Goal: Task Accomplishment & Management: Use online tool/utility

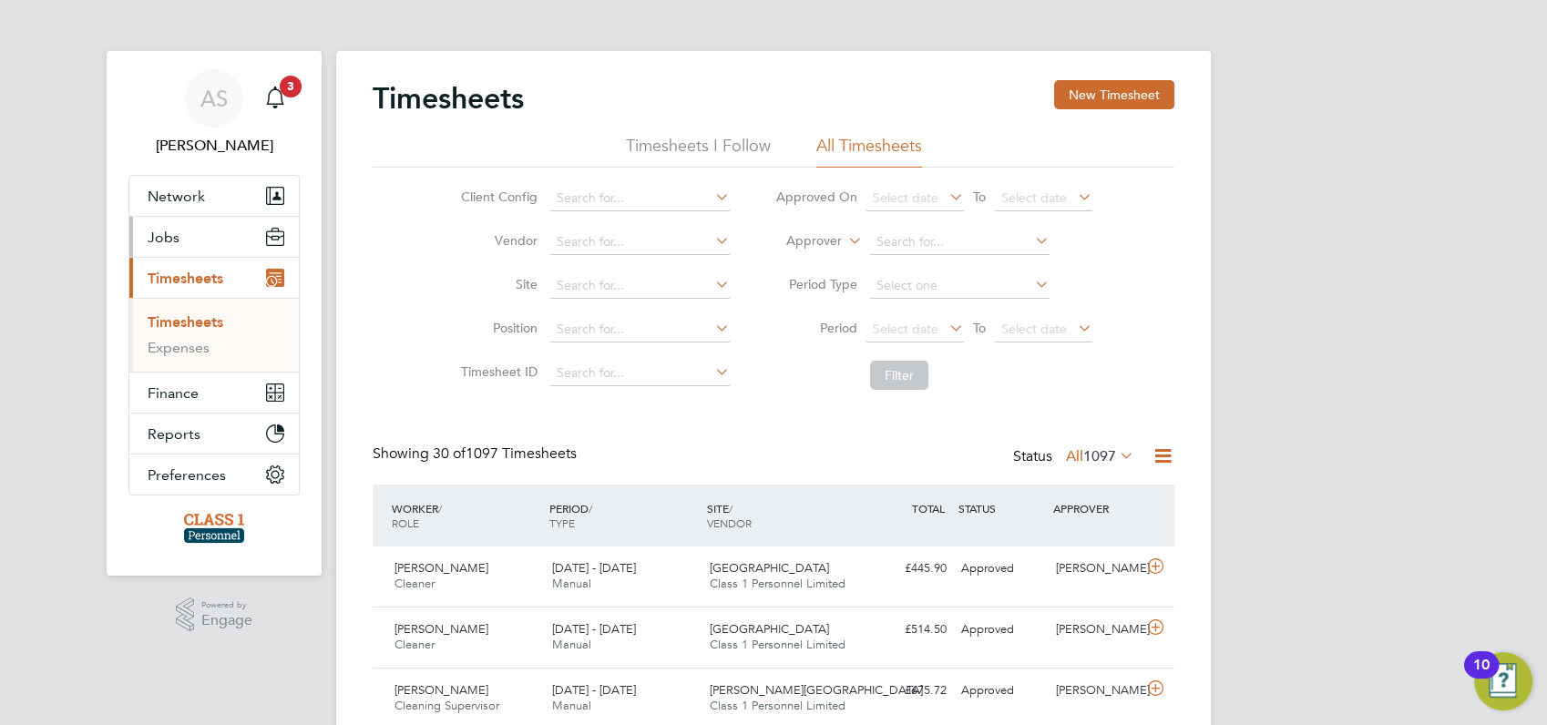
click at [166, 237] on span "Jobs" at bounding box center [164, 237] width 32 height 17
click at [182, 283] on link "Vacancies" at bounding box center [180, 280] width 65 height 17
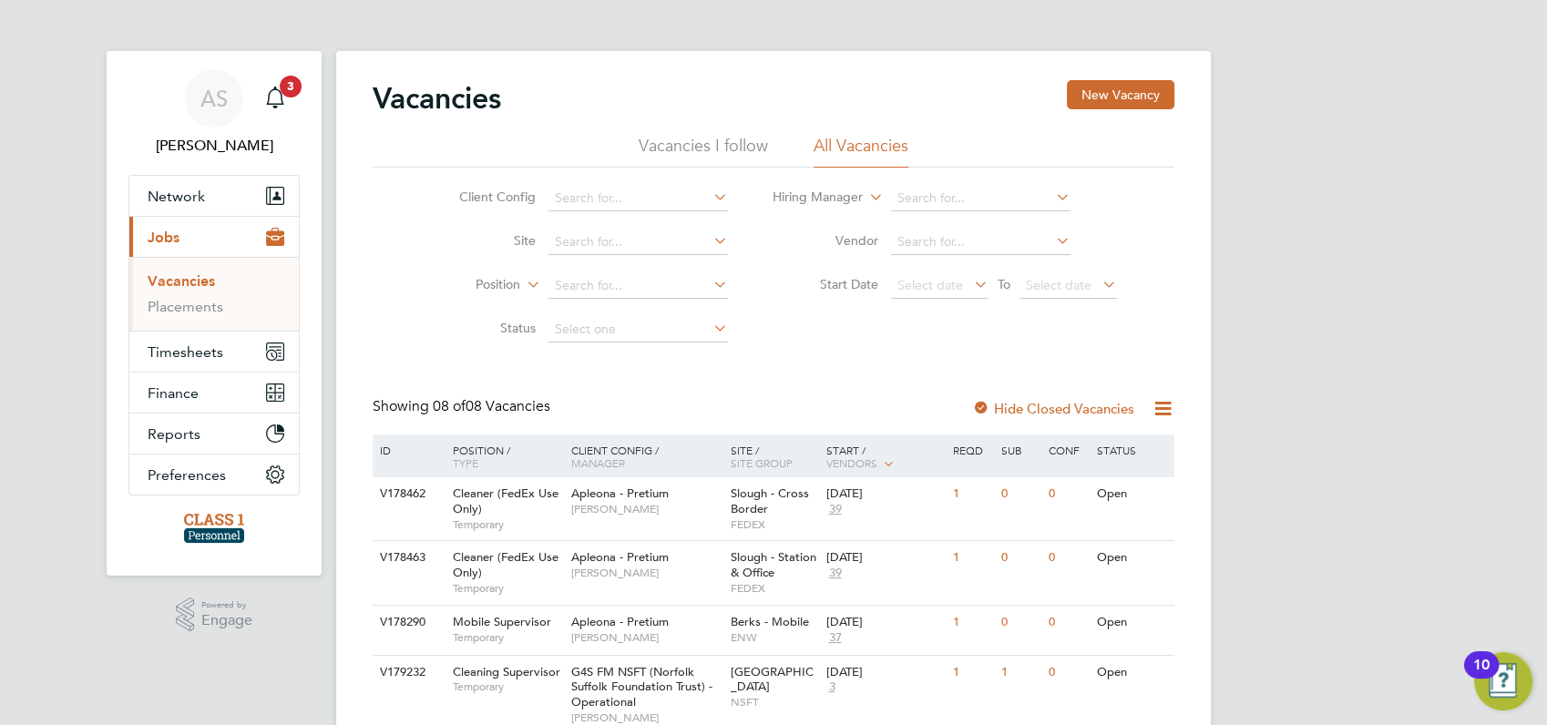
click at [1311, 418] on div "AS Angela Sabaroche Notifications 3 Applications: Network Businesses Sites Work…" at bounding box center [773, 567] width 1547 height 1135
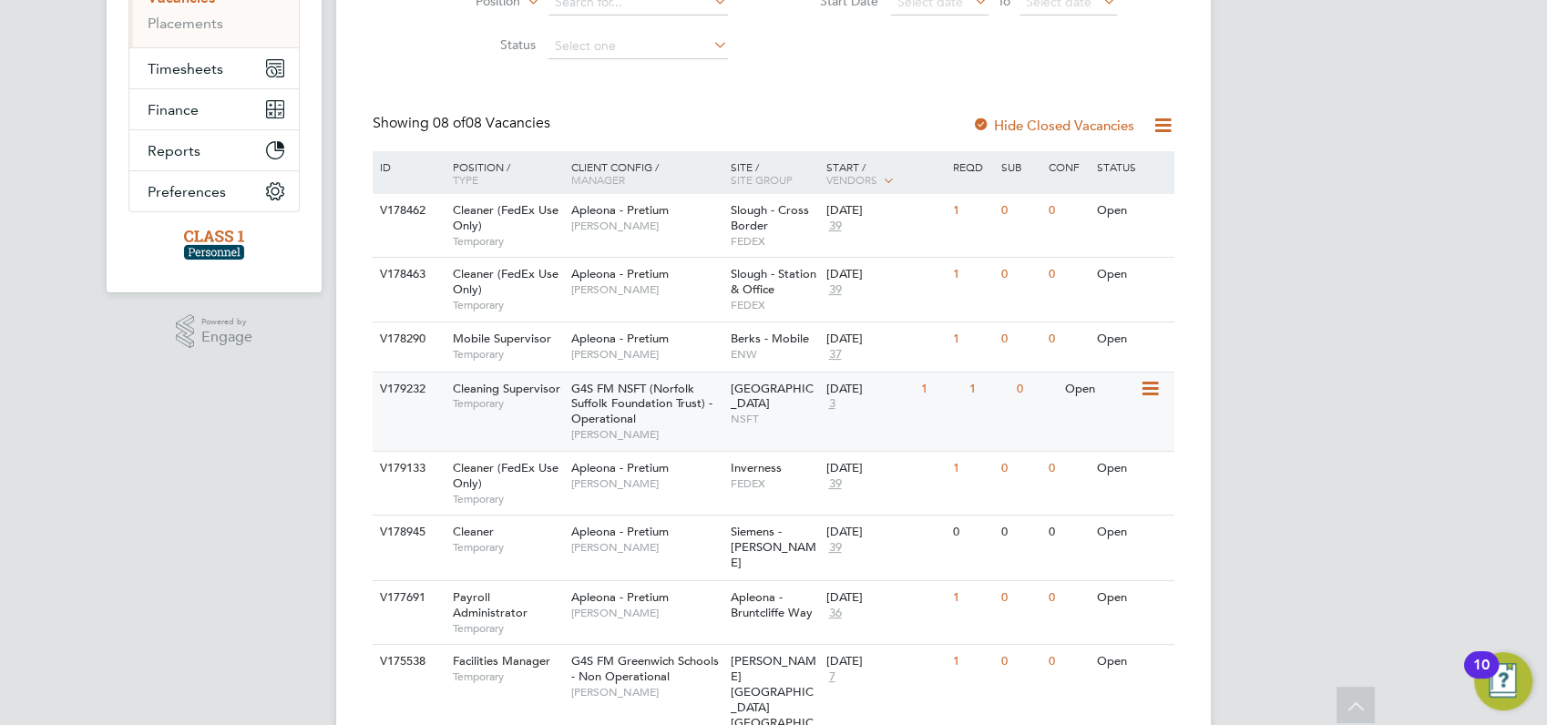
click at [402, 386] on div "V179232" at bounding box center [407, 390] width 64 height 34
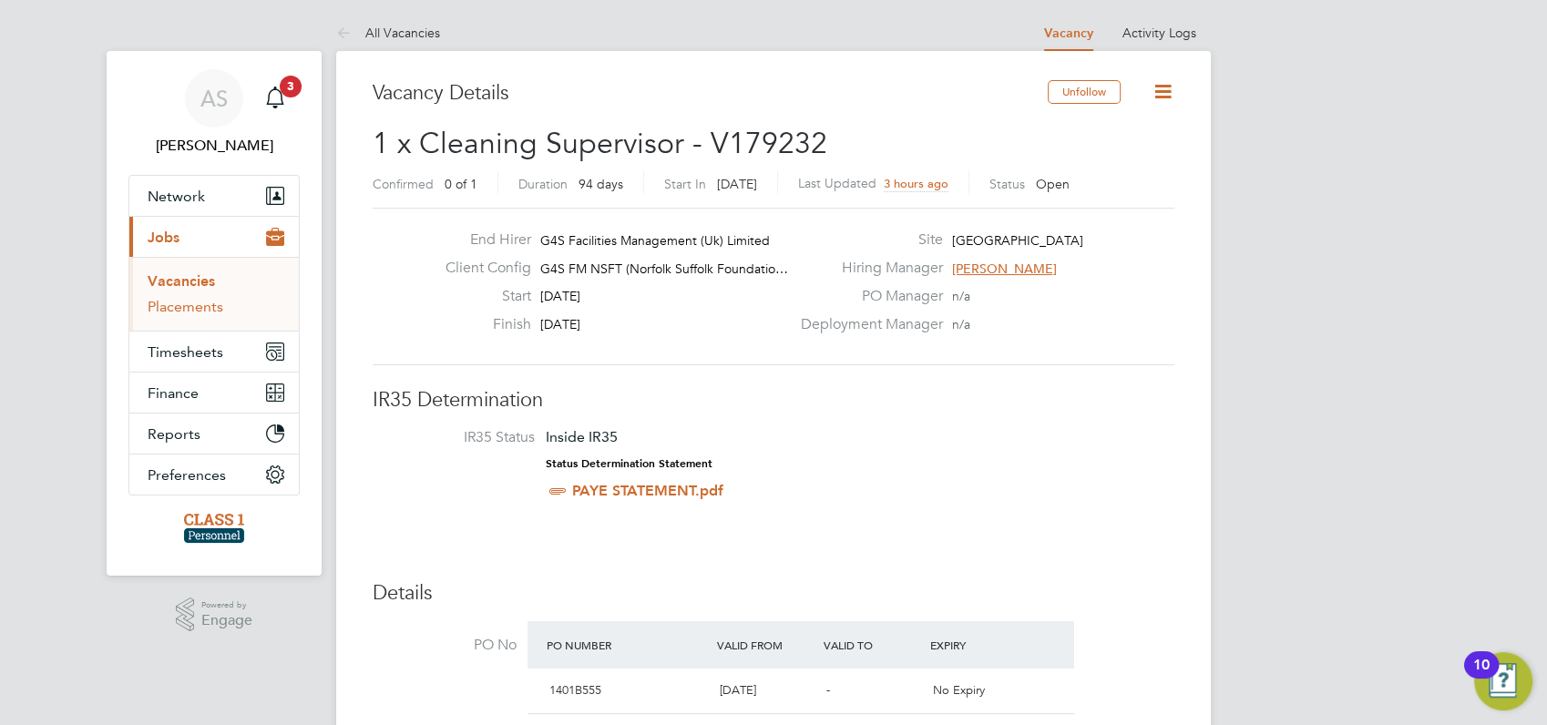
click at [175, 310] on link "Placements" at bounding box center [186, 306] width 76 height 17
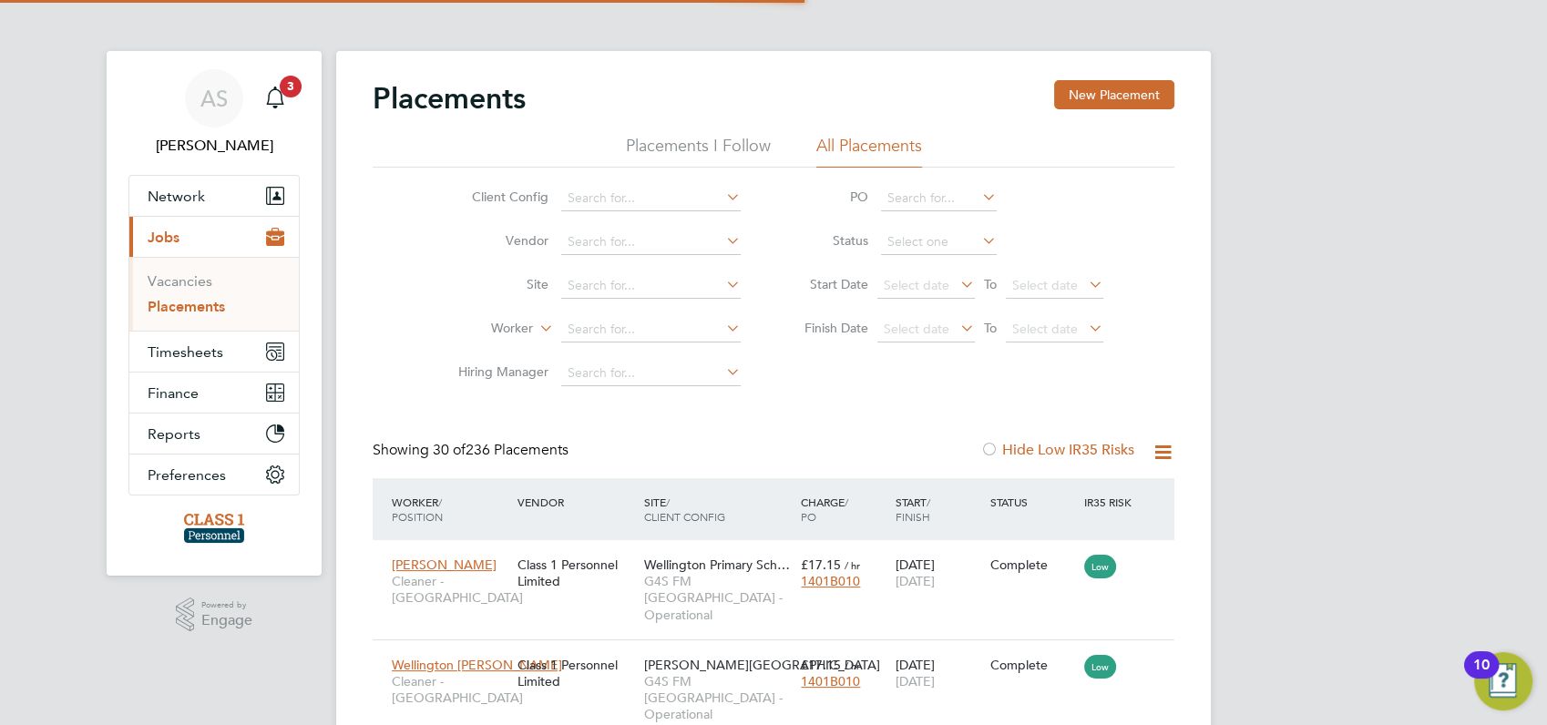
scroll to position [68, 126]
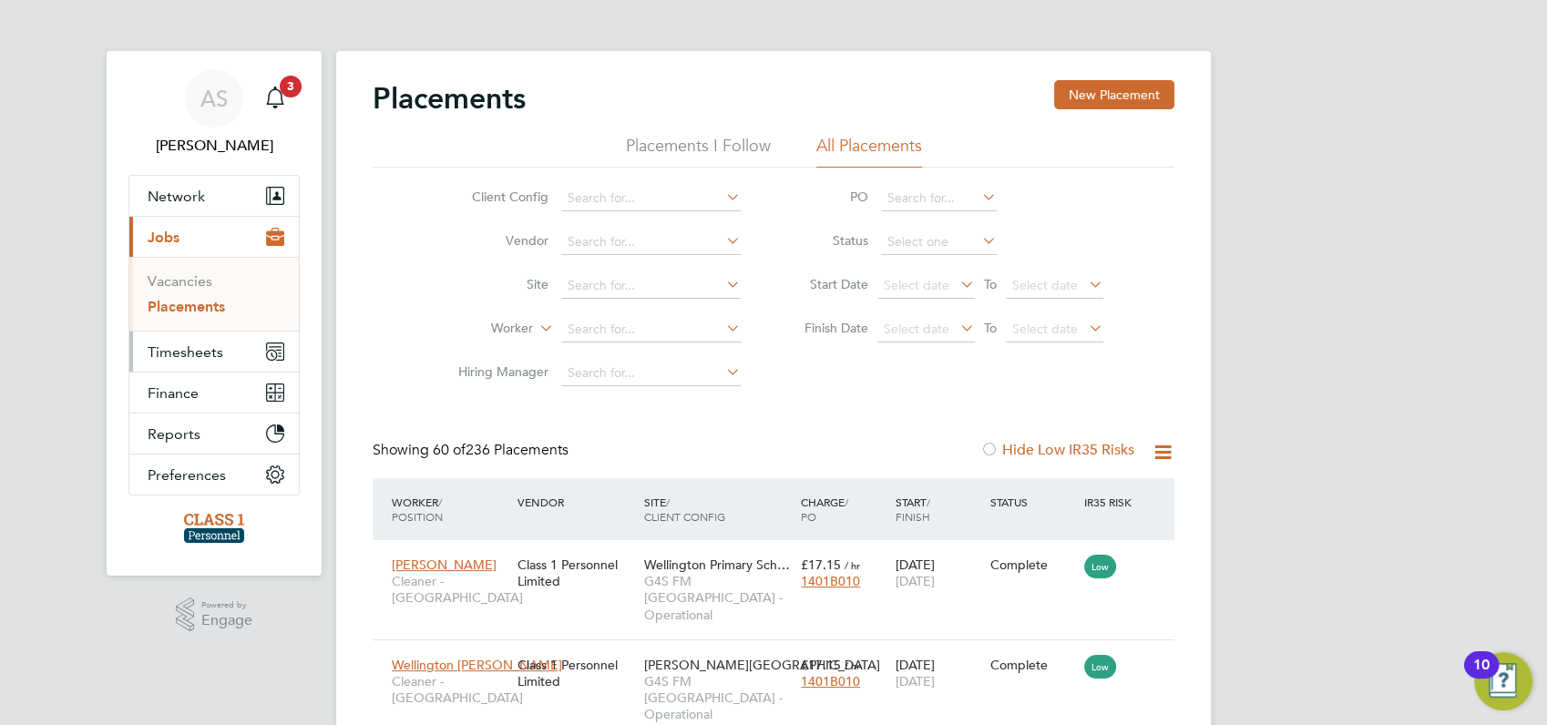
click at [190, 346] on span "Timesheets" at bounding box center [186, 352] width 76 height 17
click at [182, 324] on link "Timesheets" at bounding box center [186, 321] width 76 height 17
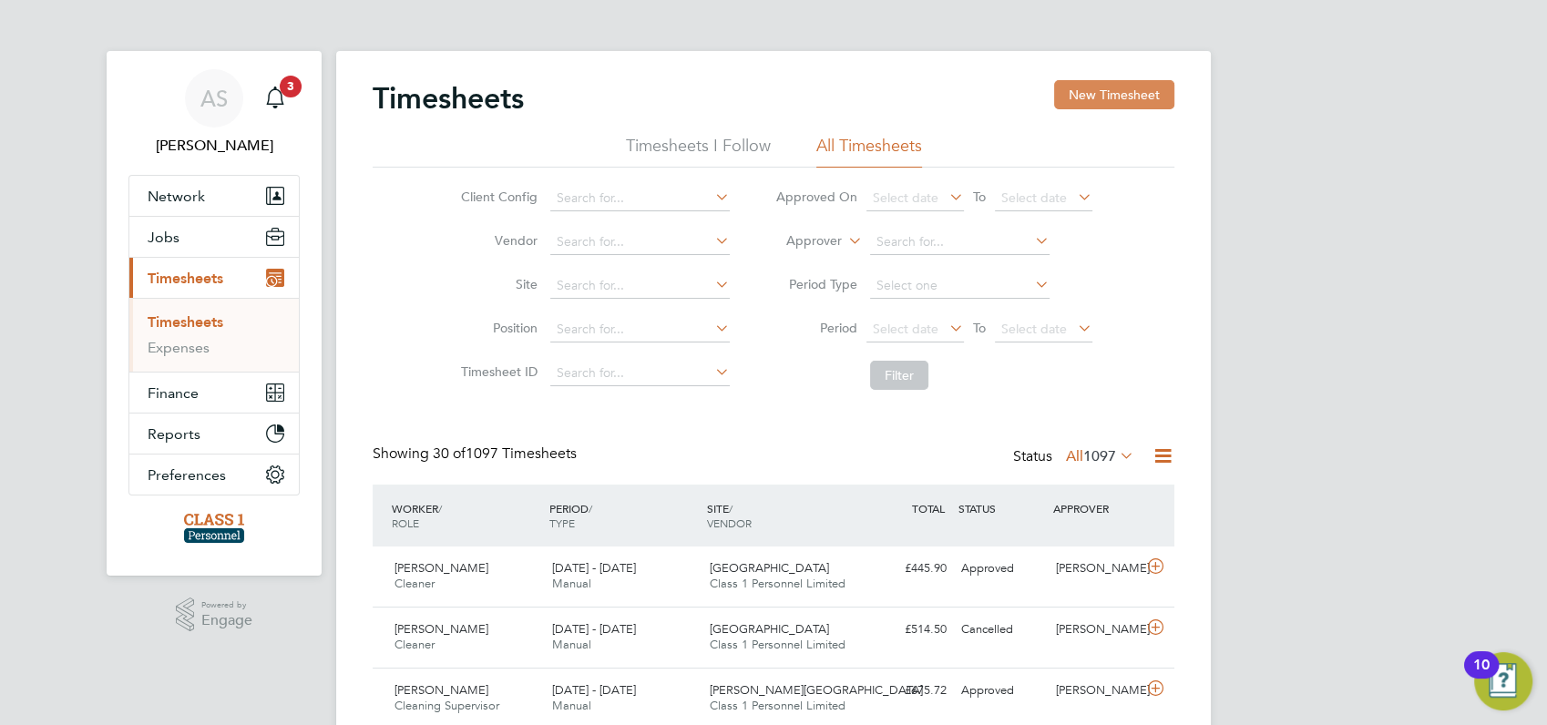
click at [1096, 95] on button "New Timesheet" at bounding box center [1114, 94] width 120 height 29
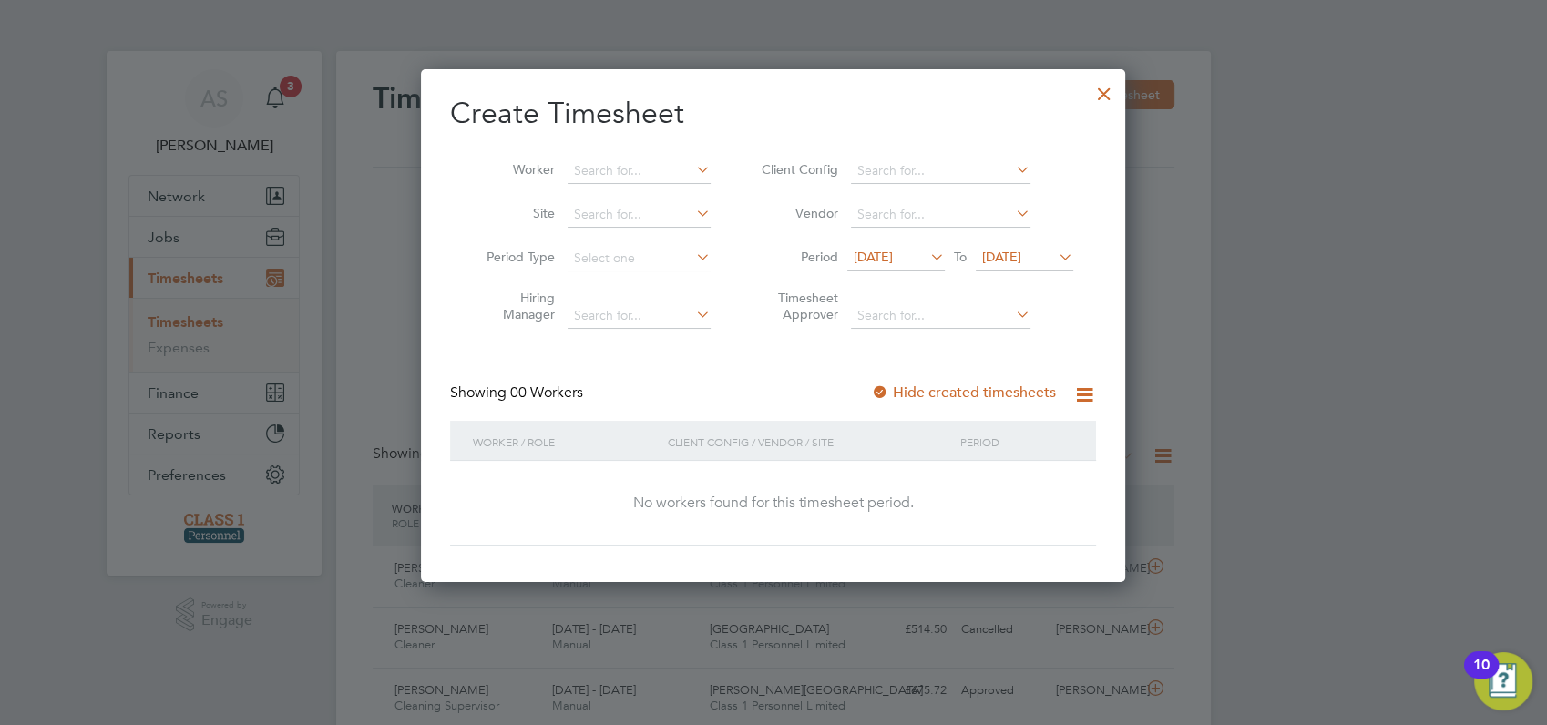
click at [878, 255] on span "[DATE]" at bounding box center [873, 257] width 39 height 16
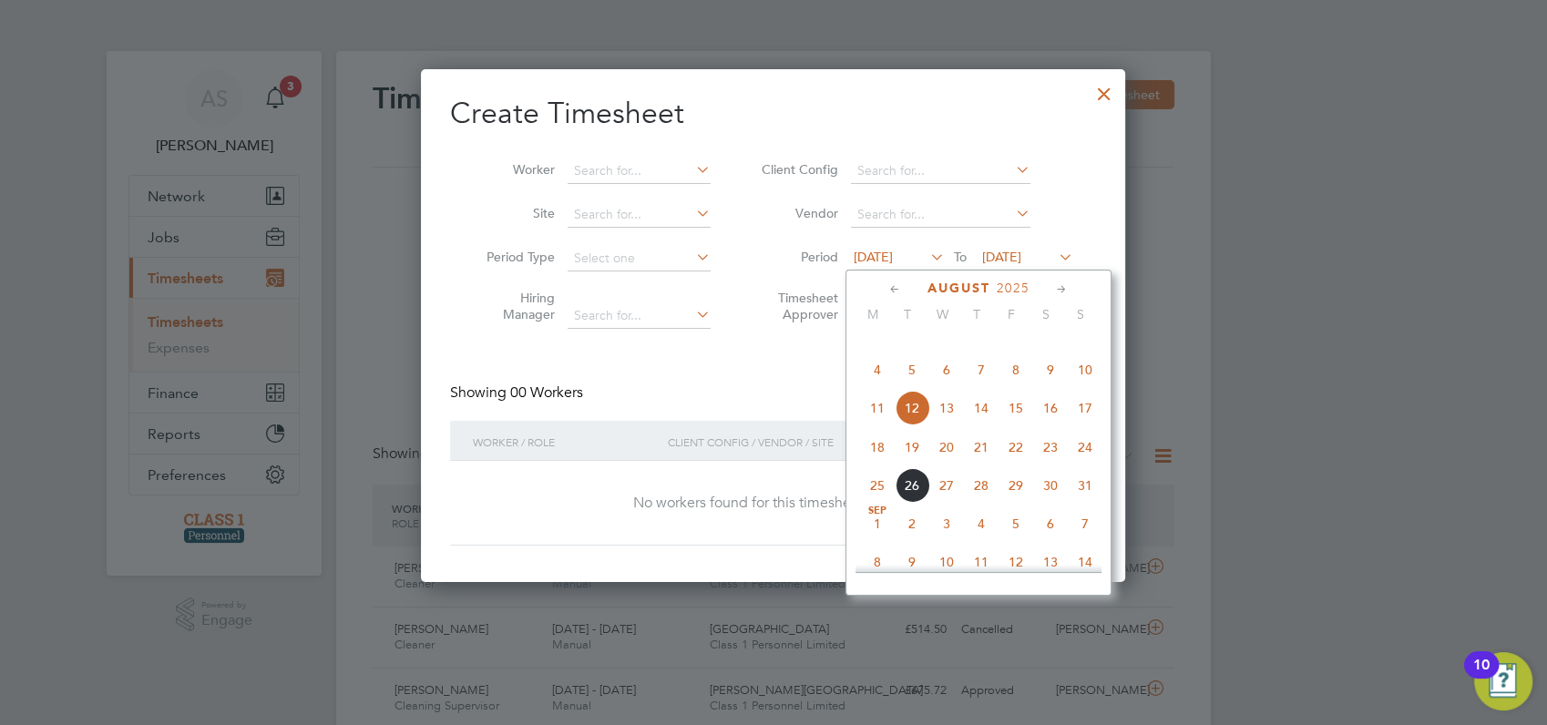
click at [882, 503] on span "25" at bounding box center [877, 485] width 35 height 35
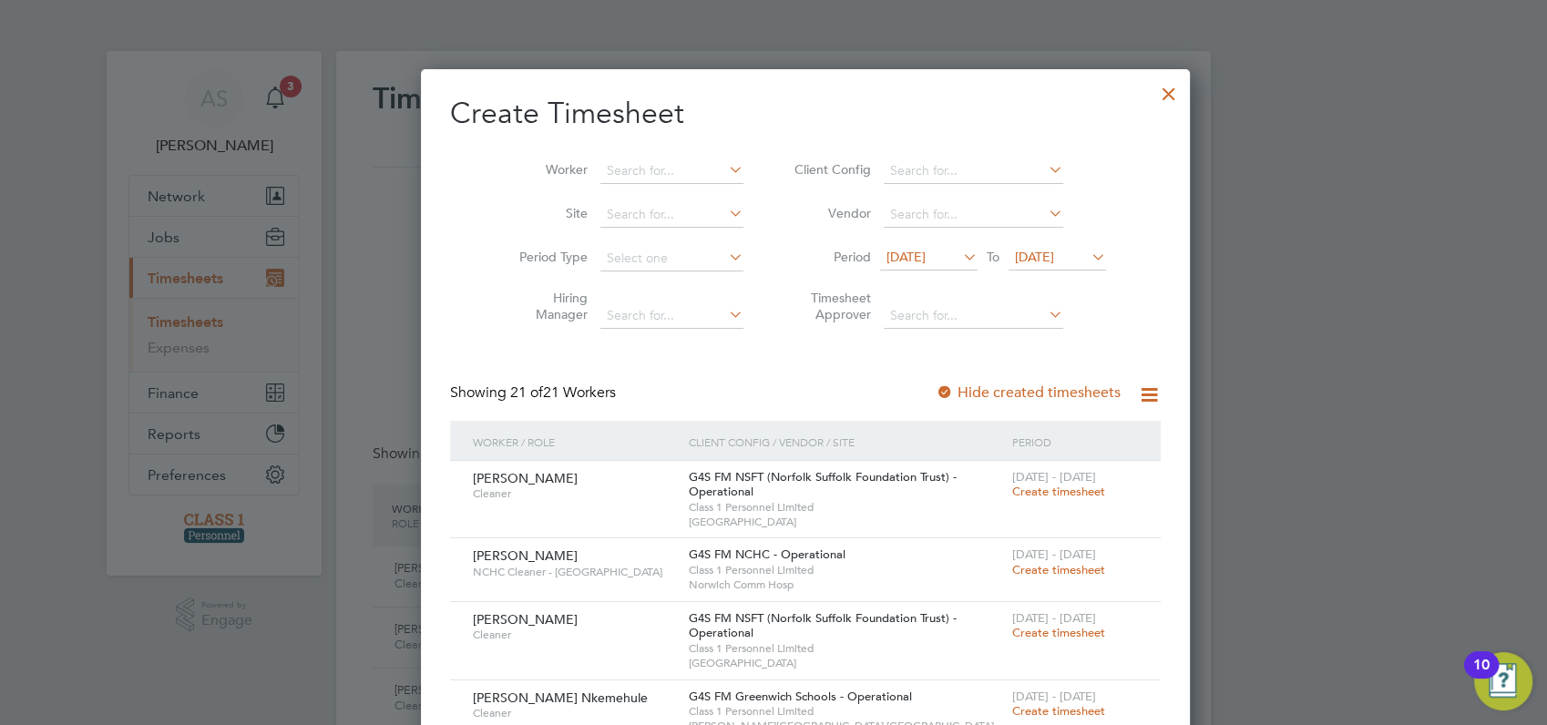
click at [1046, 253] on span "[DATE]" at bounding box center [1034, 257] width 39 height 16
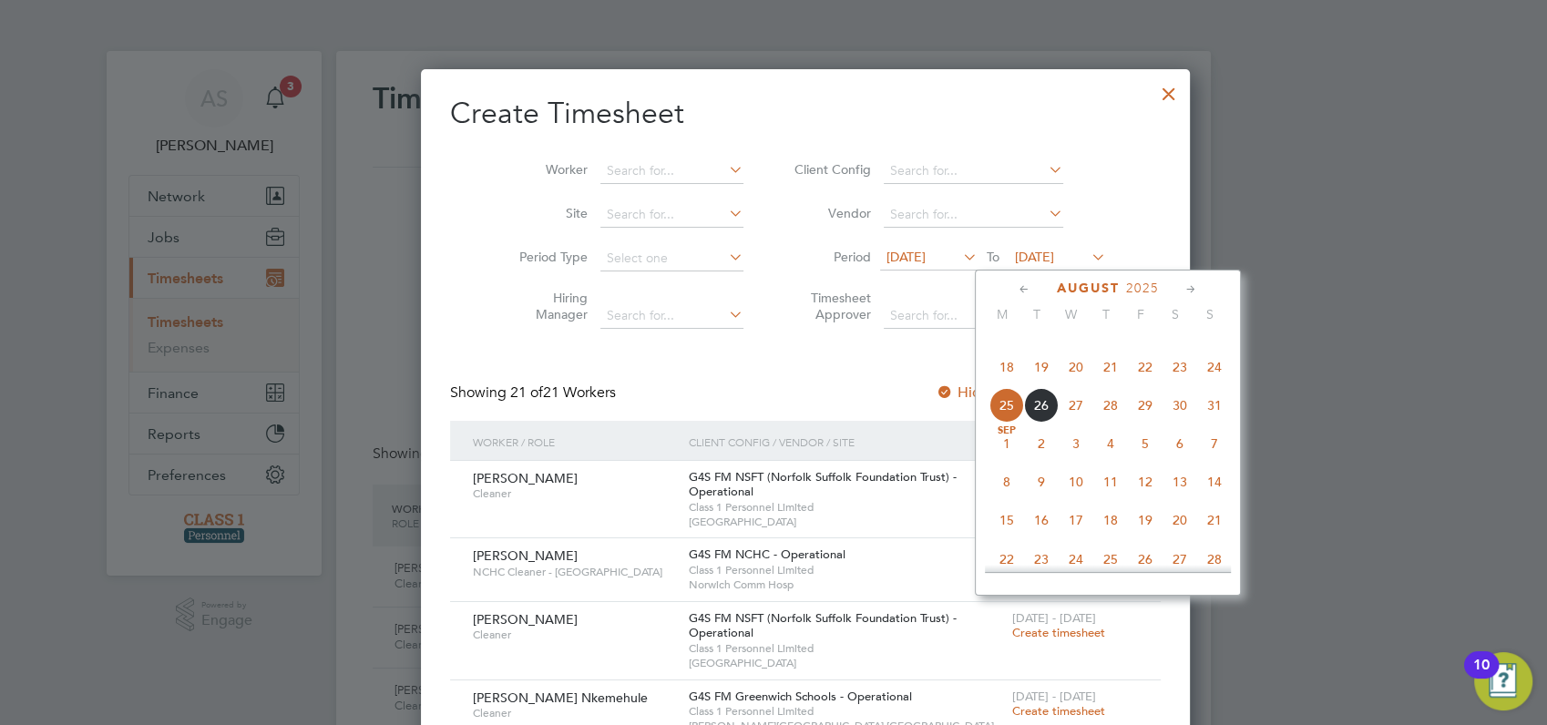
click at [1210, 423] on span "31" at bounding box center [1214, 405] width 35 height 35
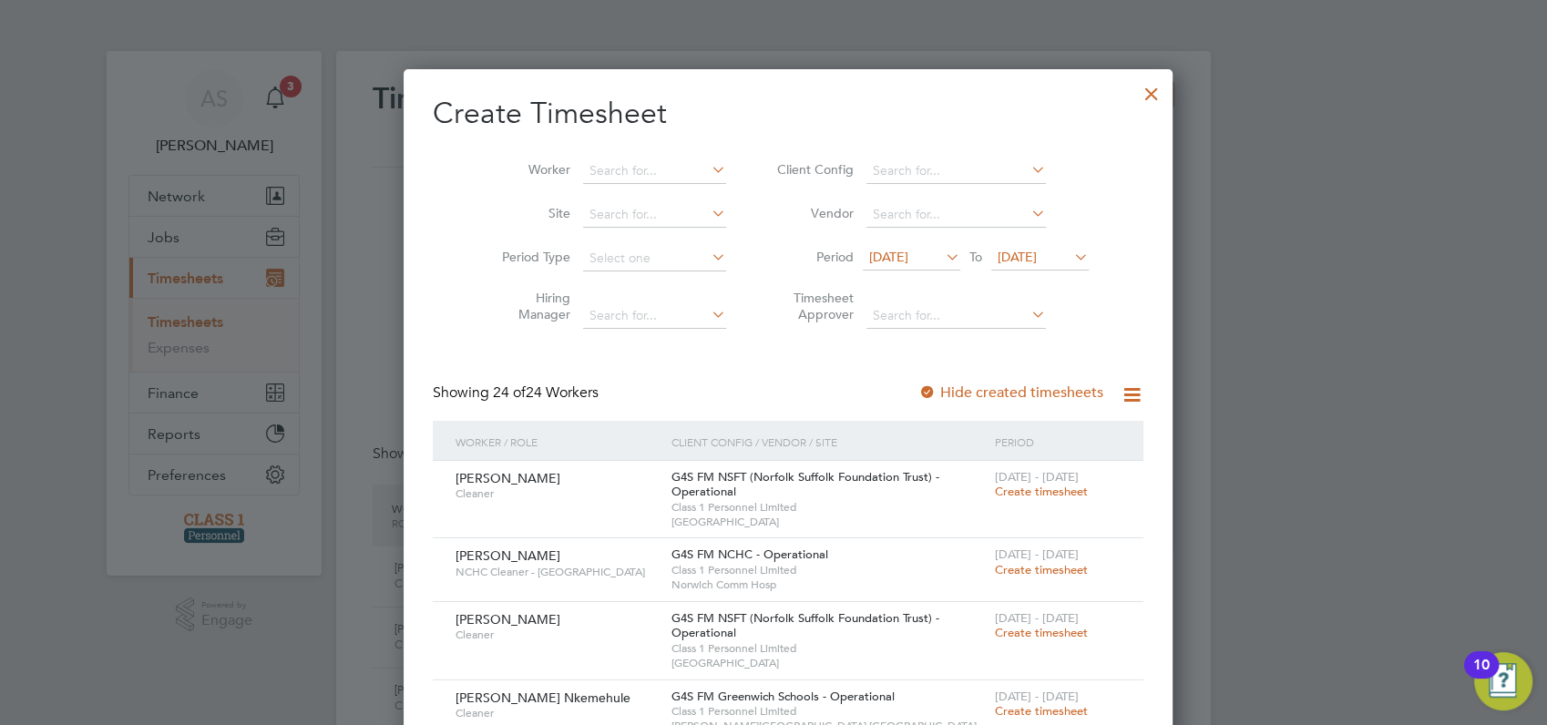
click at [1135, 97] on div at bounding box center [1151, 89] width 33 height 33
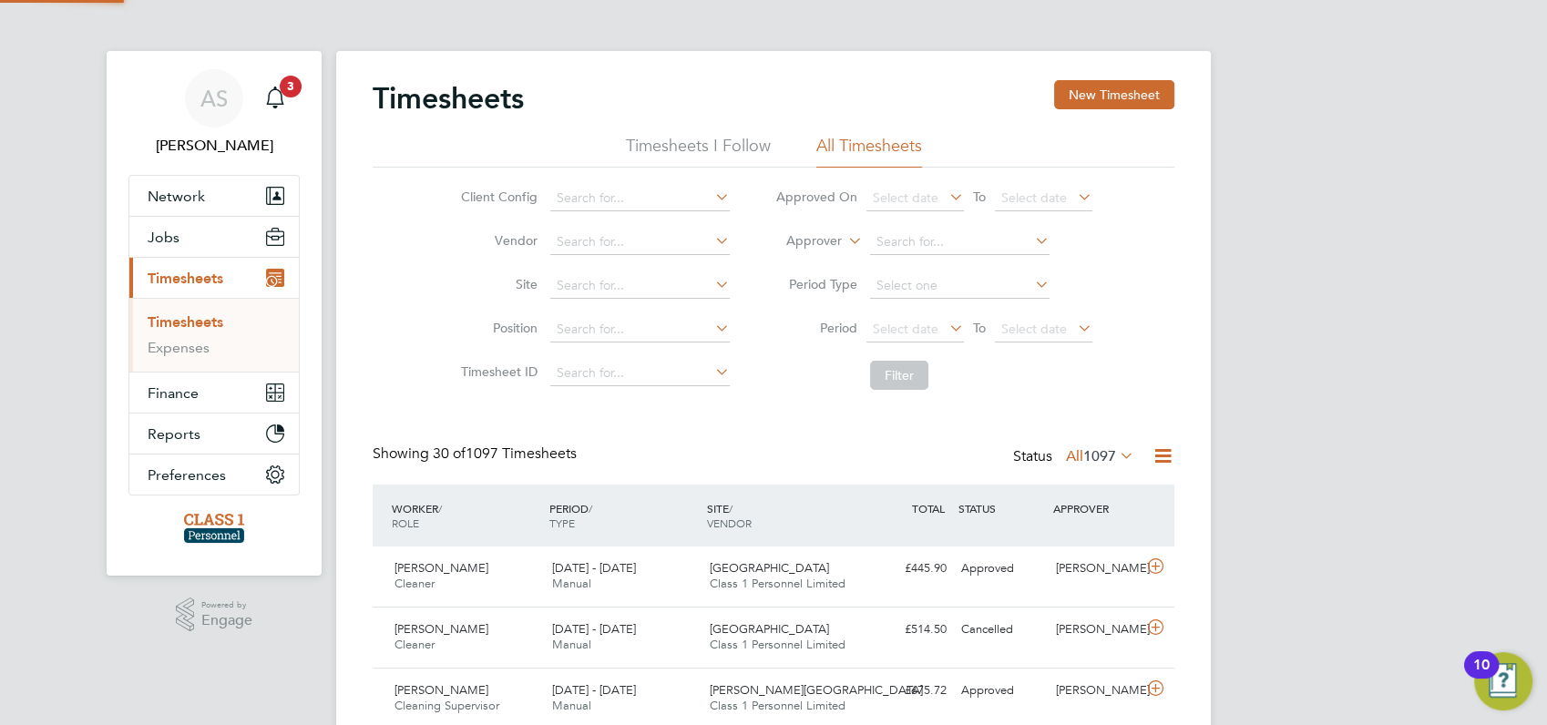
scroll to position [46, 158]
